Goal: Task Accomplishment & Management: Use online tool/utility

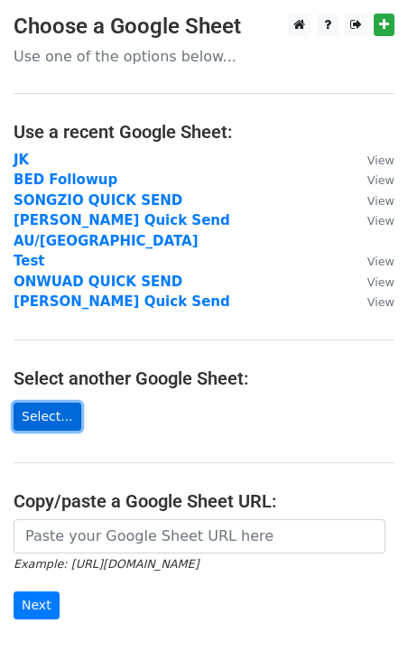
click at [52, 403] on link "Select..." at bounding box center [48, 417] width 68 height 28
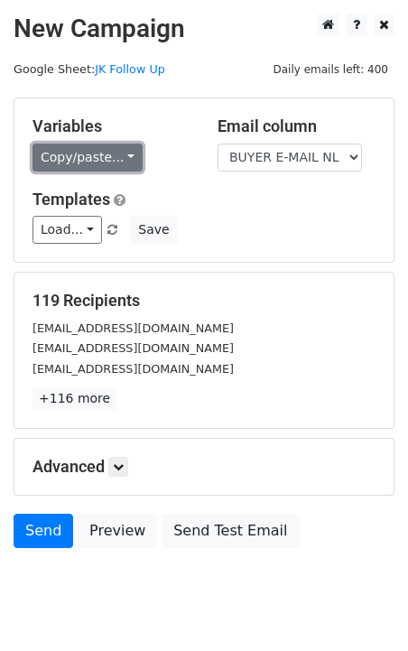
click at [107, 157] on link "Copy/paste..." at bounding box center [87, 158] width 110 height 28
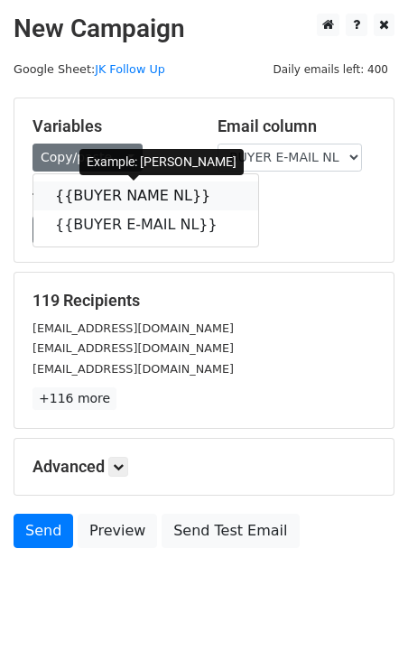
click at [96, 187] on link "{{BUYER NAME NL}}" at bounding box center [145, 195] width 225 height 29
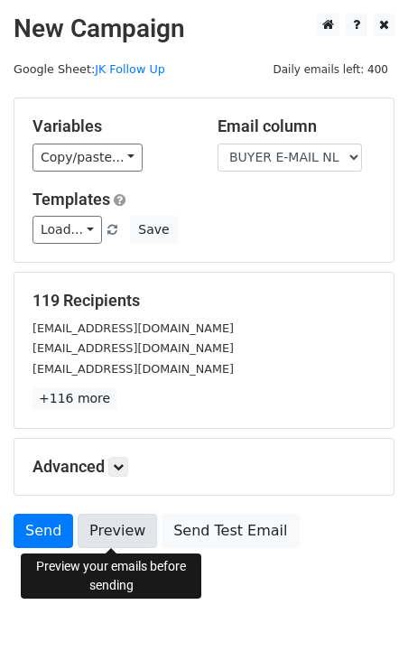
click at [103, 531] on link "Preview" at bounding box center [117, 531] width 79 height 34
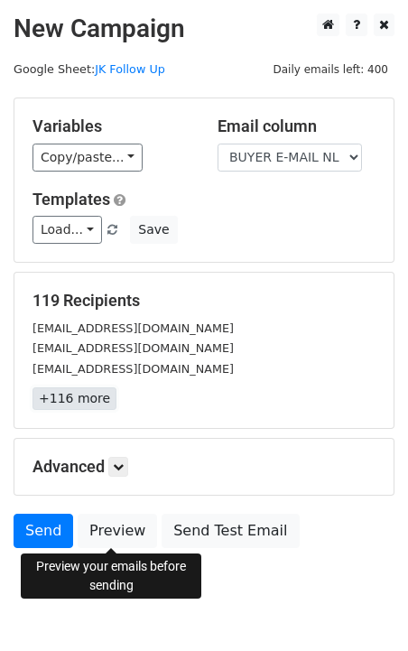
click at [80, 402] on link "+116 more" at bounding box center [74, 398] width 84 height 23
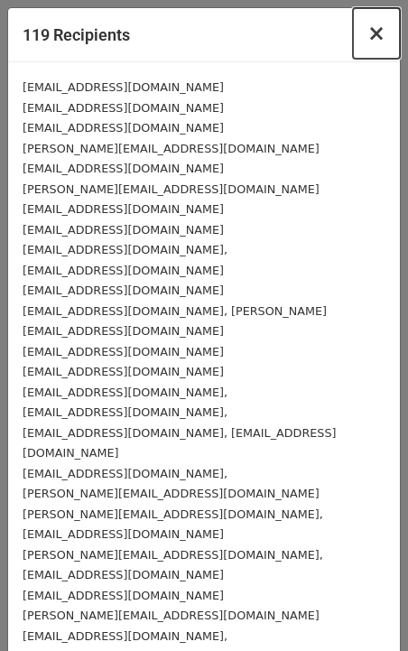
click at [381, 42] on span "×" at bounding box center [376, 33] width 18 height 25
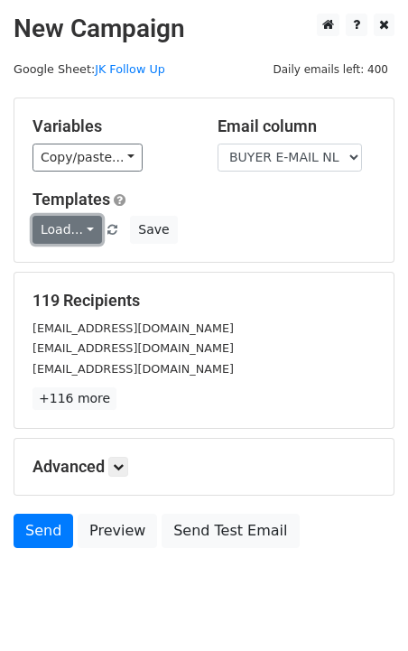
click at [81, 230] on link "Load..." at bounding box center [66, 230] width 69 height 28
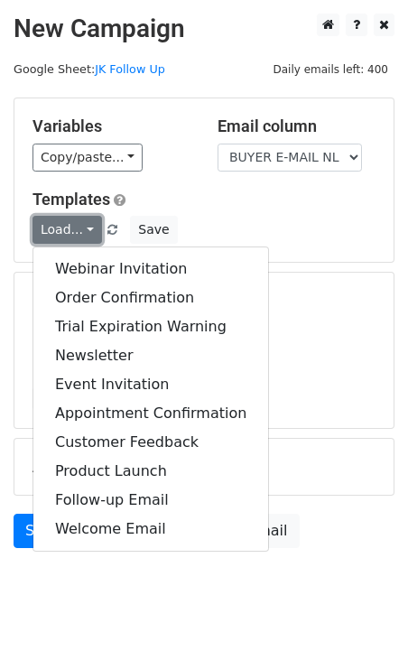
click at [81, 231] on link "Load..." at bounding box center [66, 230] width 69 height 28
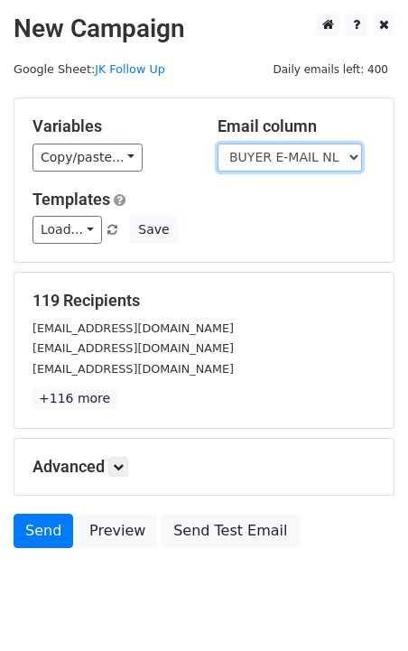
click at [300, 152] on select "BUYER NAME NL BUYER E-MAIL NL" at bounding box center [290, 158] width 144 height 28
select select "BUYER NAME NL"
click at [218, 144] on select "BUYER NAME NL BUYER E-MAIL NL" at bounding box center [290, 158] width 144 height 28
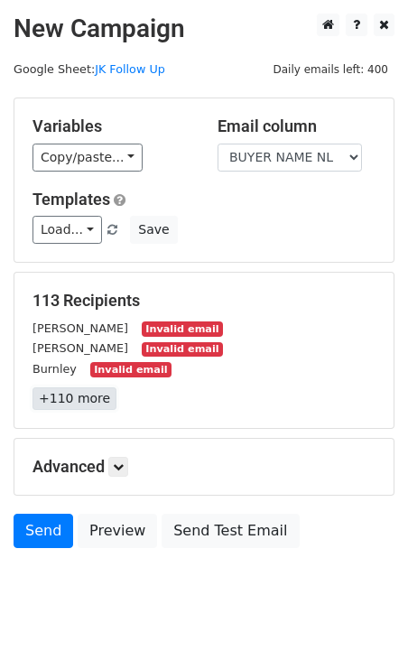
click at [73, 407] on link "+110 more" at bounding box center [74, 398] width 84 height 23
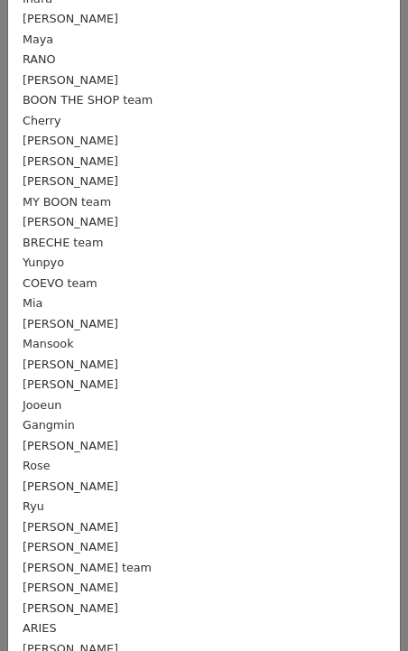
scroll to position [683, 0]
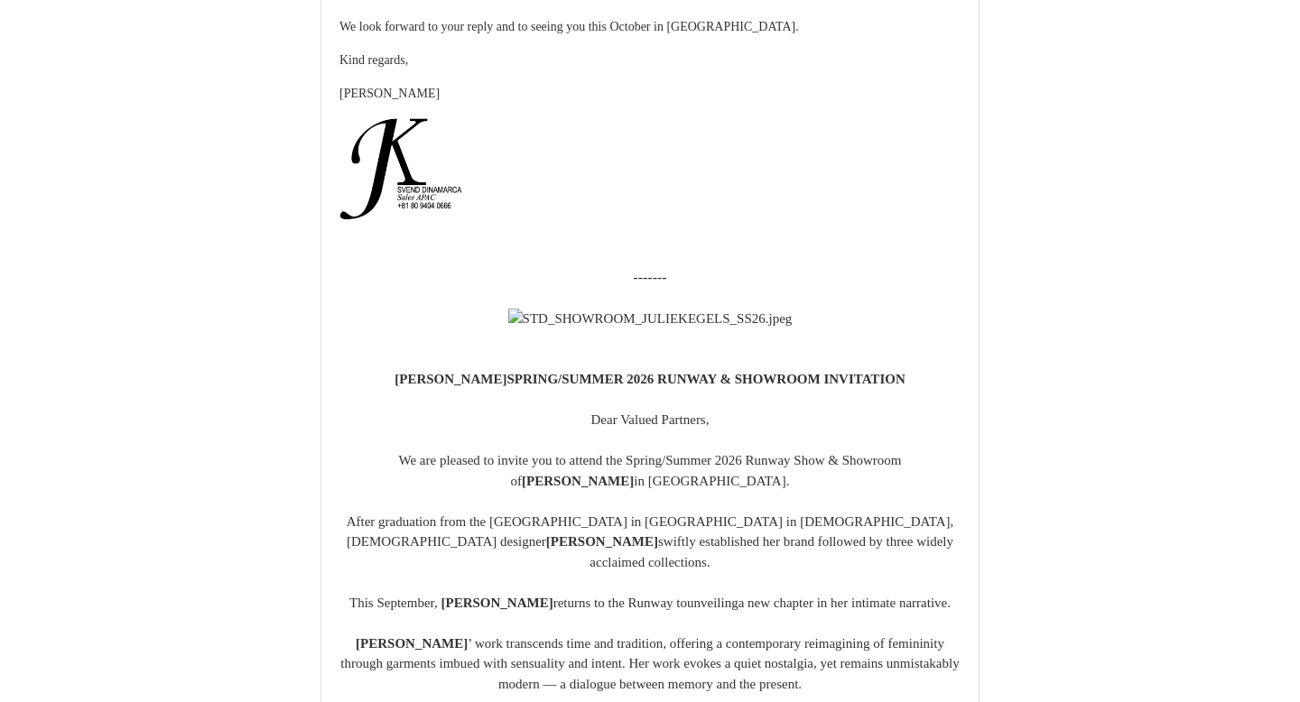
scroll to position [4385, 0]
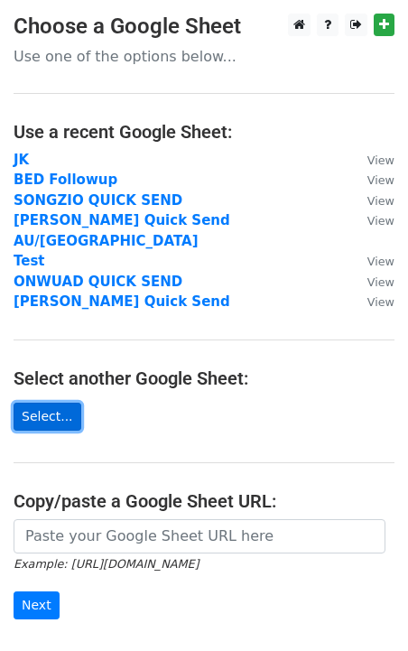
click at [50, 403] on link "Select..." at bounding box center [48, 417] width 68 height 28
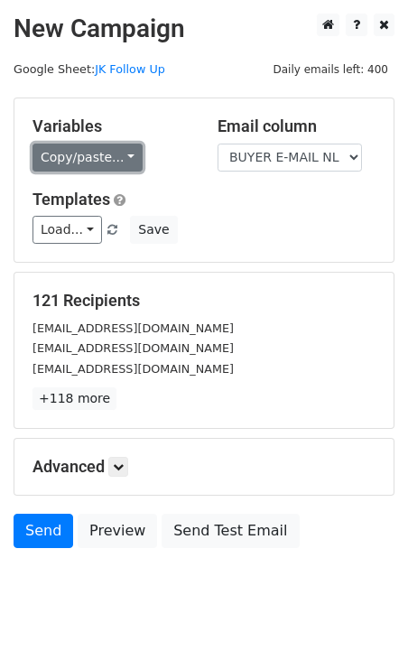
click at [64, 159] on link "Copy/paste..." at bounding box center [87, 158] width 110 height 28
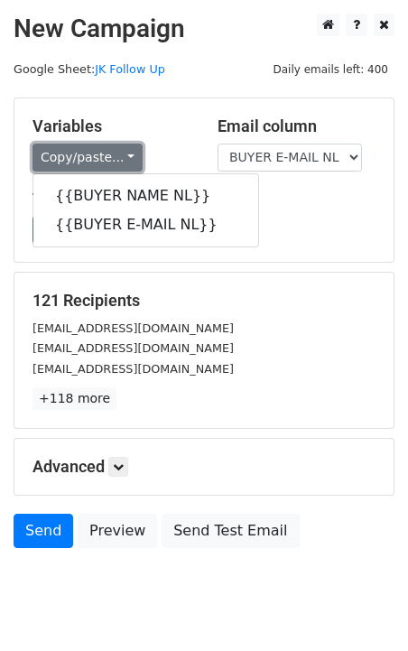
click at [66, 161] on link "Copy/paste..." at bounding box center [87, 158] width 110 height 28
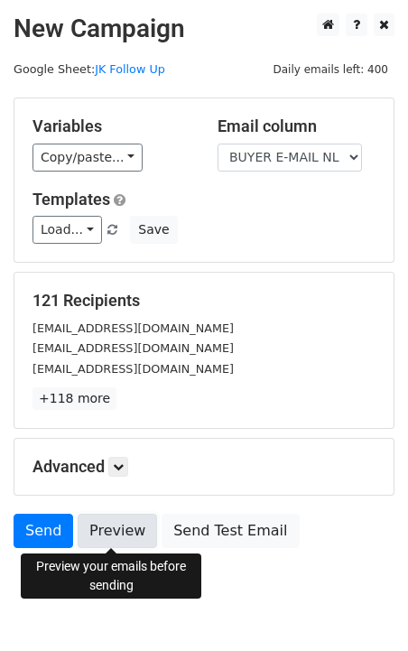
click at [105, 523] on link "Preview" at bounding box center [117, 531] width 79 height 34
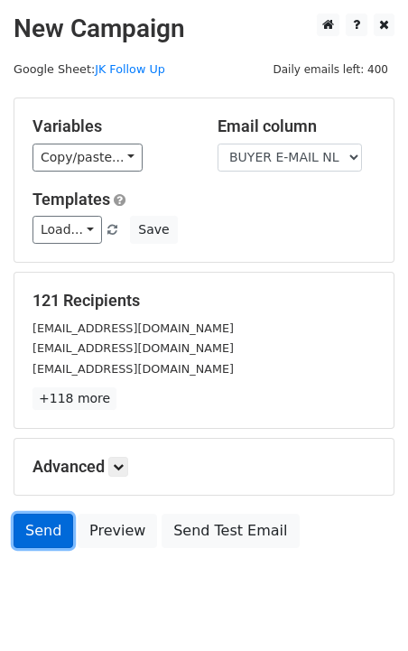
click at [42, 526] on link "Send" at bounding box center [44, 531] width 60 height 34
